Goal: Entertainment & Leisure: Consume media (video, audio)

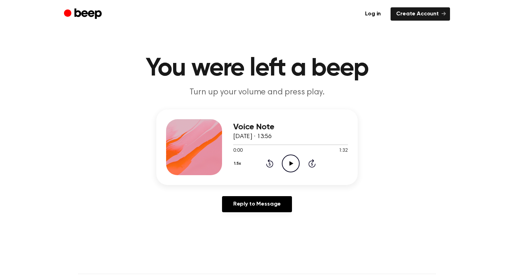
click at [296, 164] on icon "Play Audio" at bounding box center [291, 164] width 18 height 18
click at [290, 164] on icon "Pause Audio" at bounding box center [291, 164] width 18 height 18
click at [290, 164] on icon at bounding box center [291, 163] width 4 height 5
click at [290, 164] on icon "Pause Audio" at bounding box center [291, 164] width 18 height 18
click at [290, 164] on icon at bounding box center [291, 163] width 4 height 5
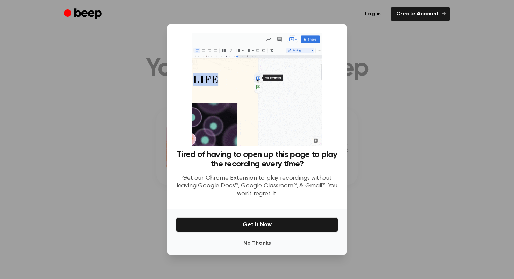
click at [247, 251] on div "No Thanks Get It Now" at bounding box center [257, 231] width 179 height 45
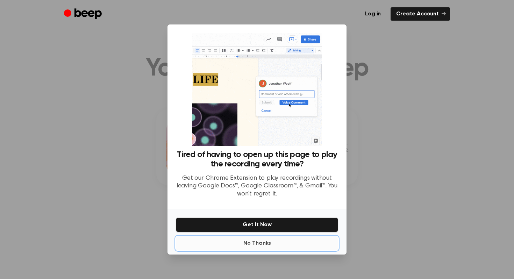
click at [254, 245] on button "No Thanks" at bounding box center [257, 244] width 162 height 14
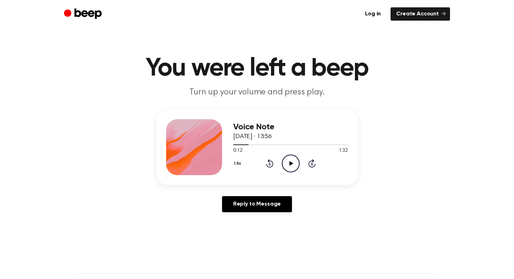
click at [292, 161] on icon "Play Audio" at bounding box center [291, 164] width 18 height 18
click at [287, 166] on icon "Play Audio" at bounding box center [291, 164] width 18 height 18
click at [262, 88] on p "Turn up your volume and press play." at bounding box center [257, 93] width 269 height 12
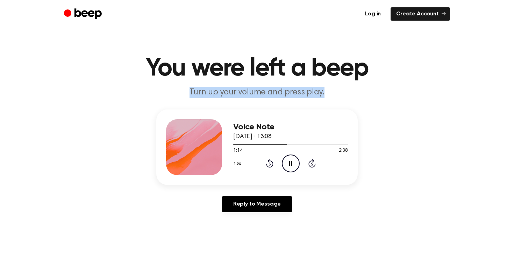
click at [262, 88] on p "Turn up your volume and press play." at bounding box center [257, 93] width 269 height 12
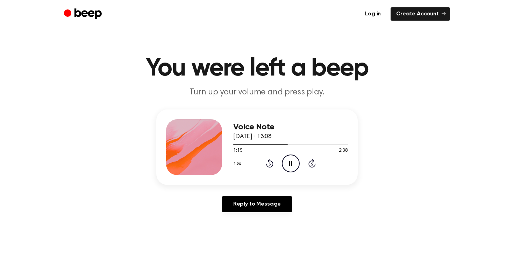
click at [94, 55] on main "You were left a beep Turn up your volume and press play. Voice Note 17 August 2…" at bounding box center [257, 215] width 514 height 431
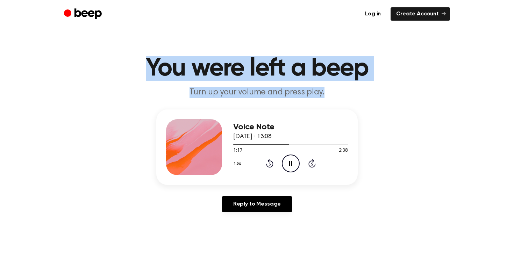
drag, startPoint x: 94, startPoint y: 55, endPoint x: 379, endPoint y: 89, distance: 286.5
click at [379, 89] on main "You were left a beep Turn up your volume and press play. Voice Note 17 August 2…" at bounding box center [257, 215] width 514 height 431
click at [379, 89] on p "Turn up your volume and press play." at bounding box center [257, 93] width 269 height 12
drag, startPoint x: 379, startPoint y: 89, endPoint x: 148, endPoint y: 72, distance: 230.9
click at [148, 72] on header "You were left a beep Turn up your volume and press play." at bounding box center [257, 77] width 498 height 42
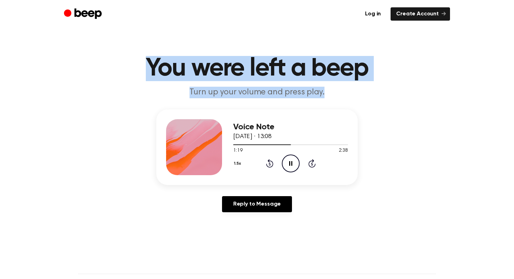
click at [148, 72] on h1 "You were left a beep" at bounding box center [257, 68] width 358 height 25
drag, startPoint x: 148, startPoint y: 72, endPoint x: 334, endPoint y: 89, distance: 186.3
click at [334, 89] on header "You were left a beep Turn up your volume and press play." at bounding box center [257, 77] width 498 height 42
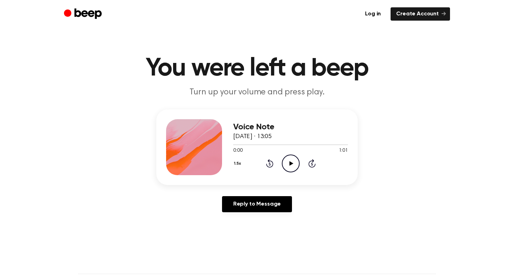
click at [284, 159] on icon "Play Audio" at bounding box center [291, 164] width 18 height 18
